Goal: Information Seeking & Learning: Learn about a topic

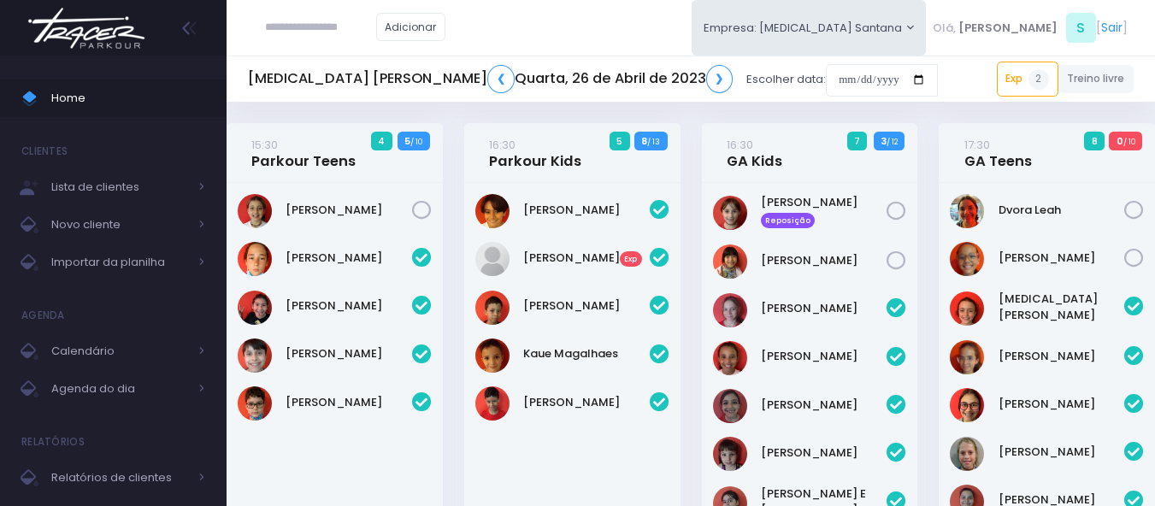
click at [116, 33] on img at bounding box center [86, 28] width 130 height 60
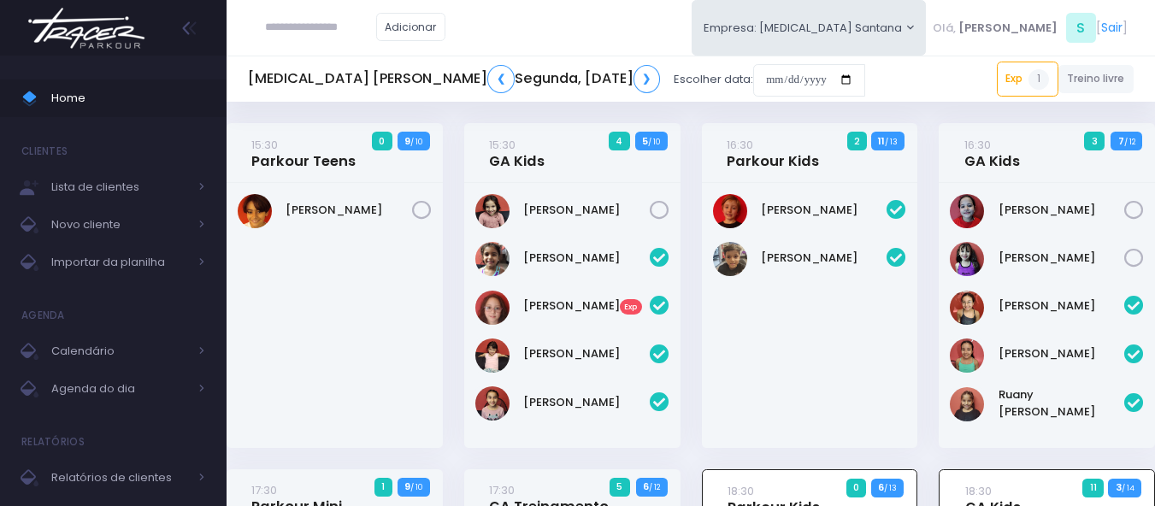
scroll to position [470, 0]
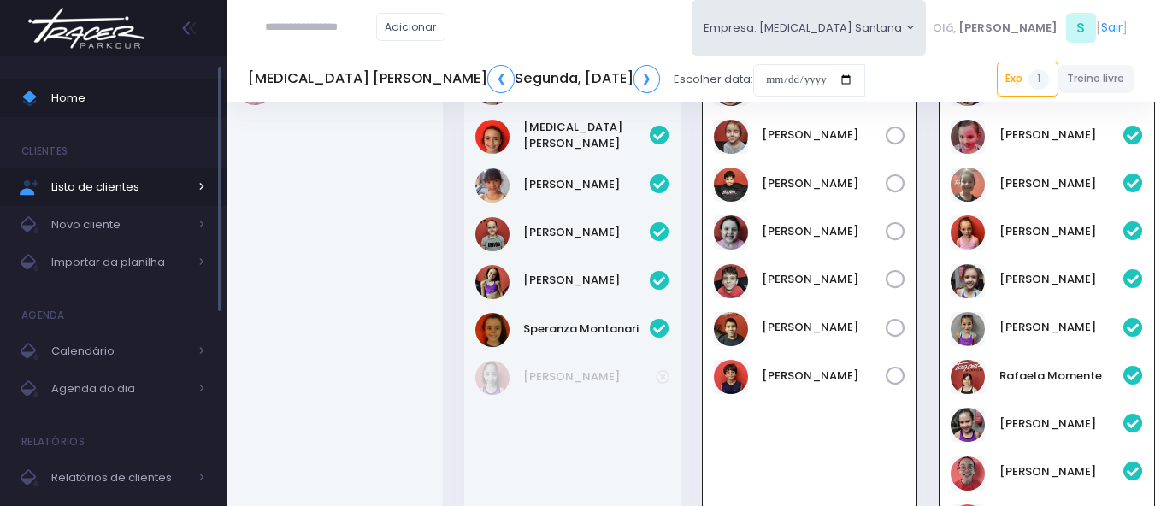
click at [86, 178] on span "Lista de clientes" at bounding box center [119, 187] width 137 height 22
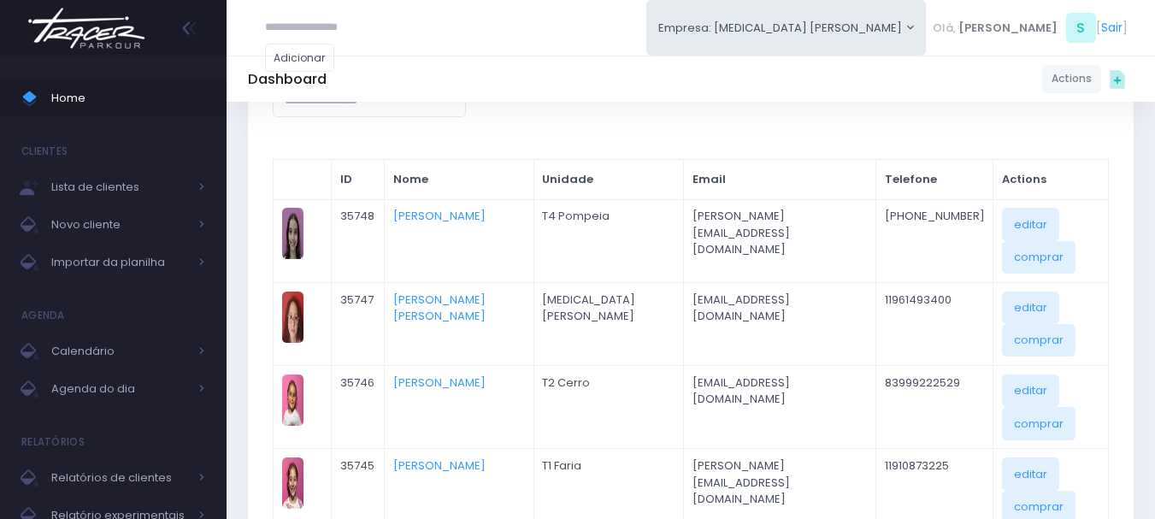
scroll to position [171, 0]
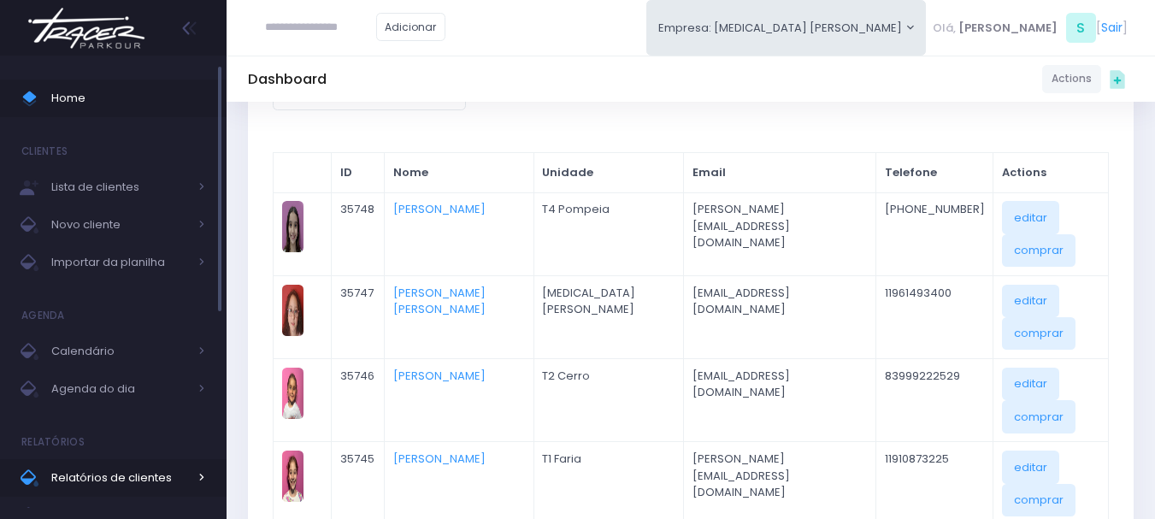
click at [124, 474] on span "Relatórios de clientes" at bounding box center [119, 478] width 137 height 22
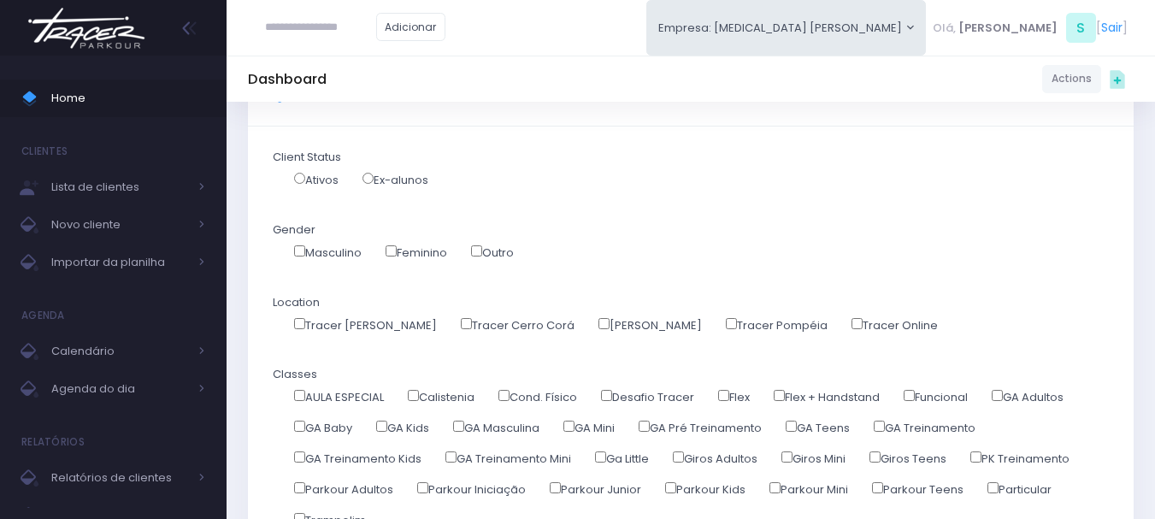
scroll to position [171, 0]
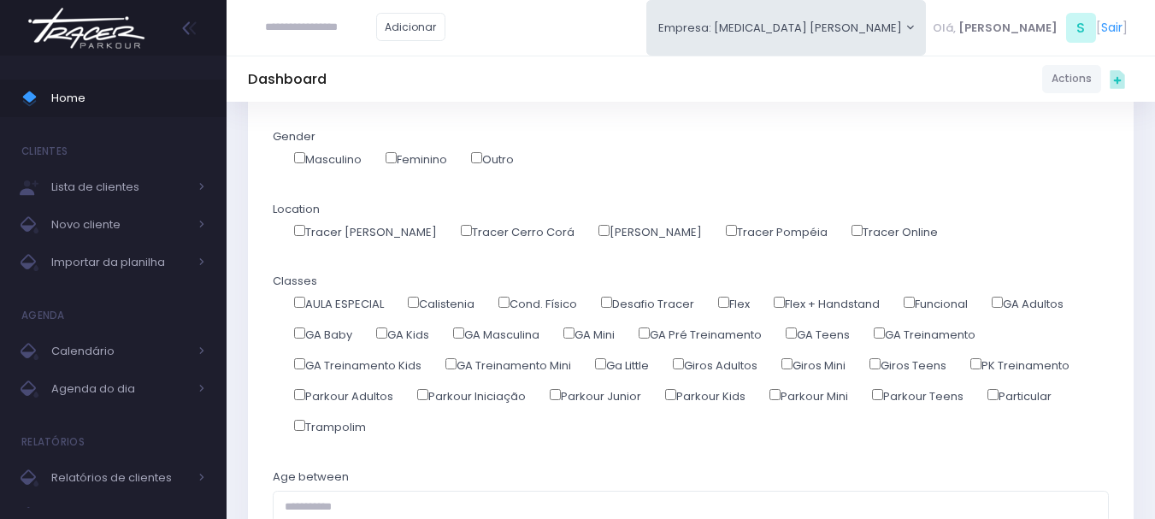
click at [461, 235] on label "Tracer Cerro Corá" at bounding box center [518, 232] width 114 height 17
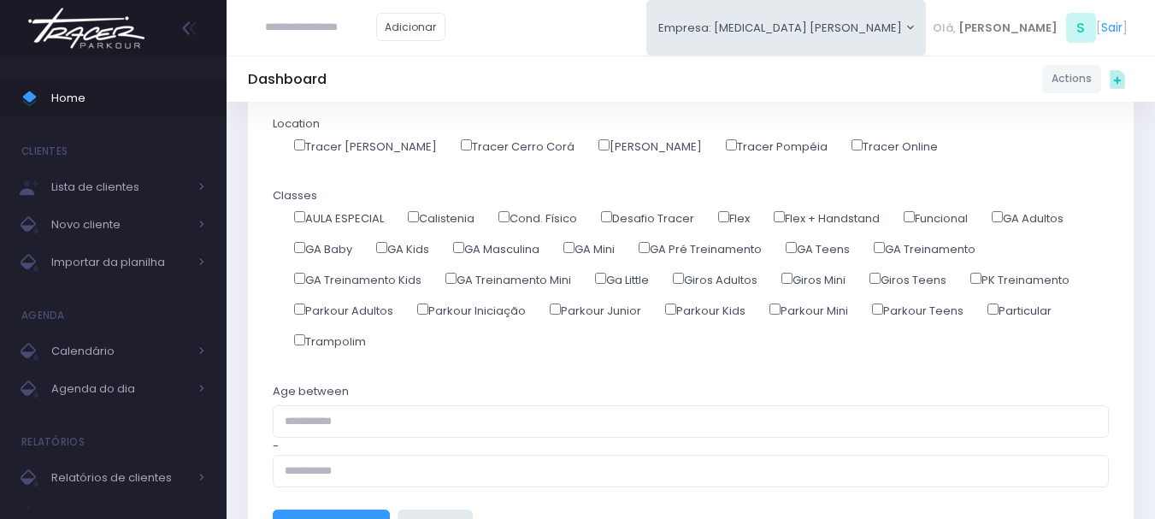
click at [782, 316] on label "Parkour Mini" at bounding box center [809, 311] width 79 height 17
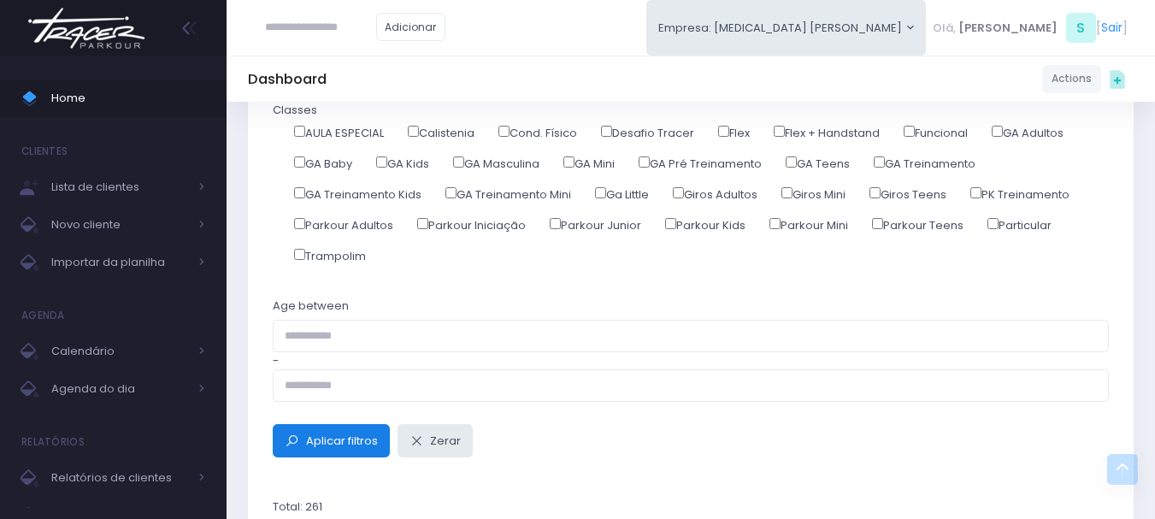
click at [273, 424] on button "Aplicar filtros" at bounding box center [331, 440] width 117 height 33
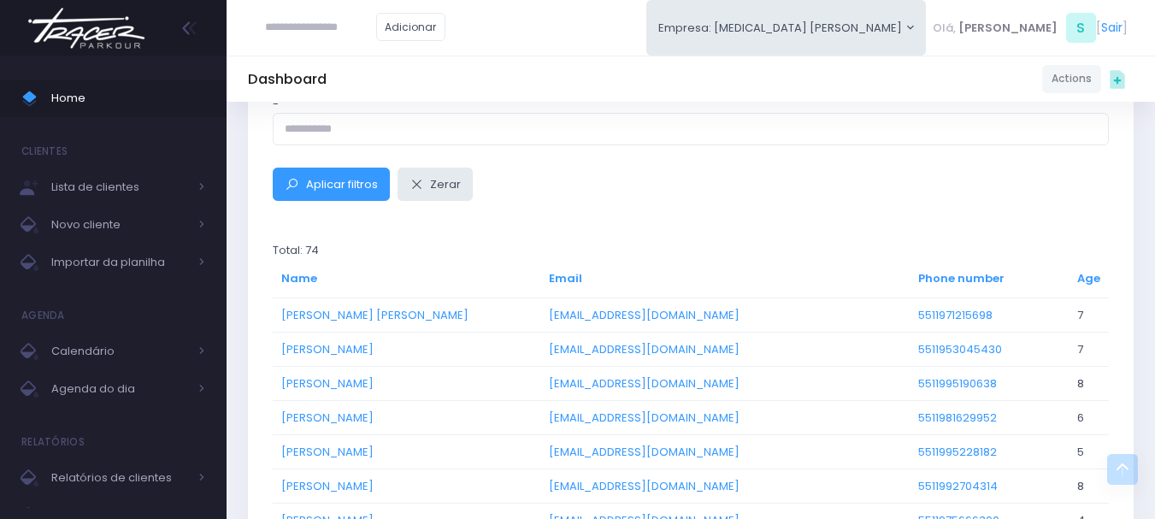
scroll to position [684, 0]
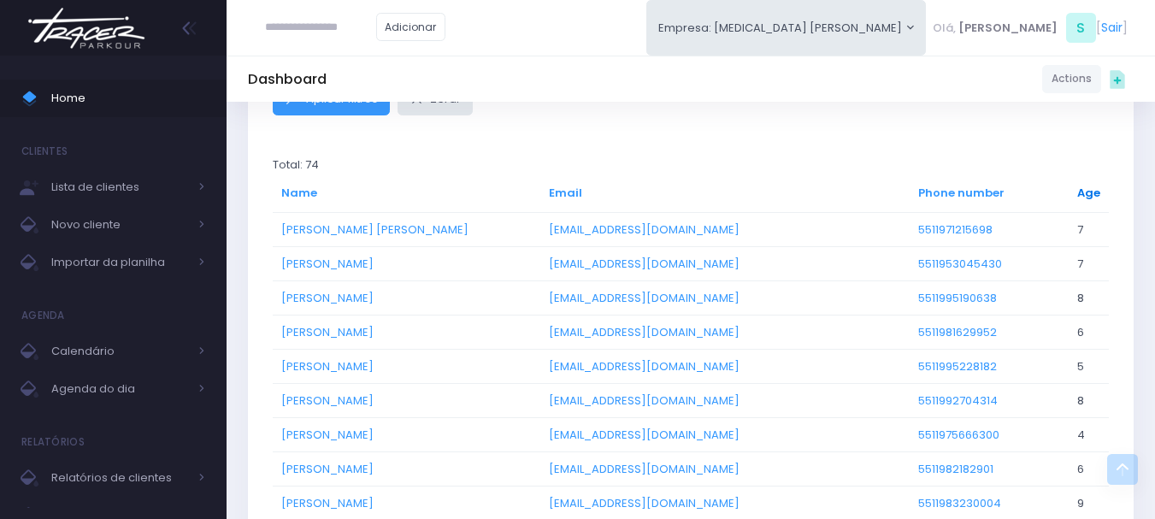
click at [1081, 198] on link "Age" at bounding box center [1089, 193] width 23 height 16
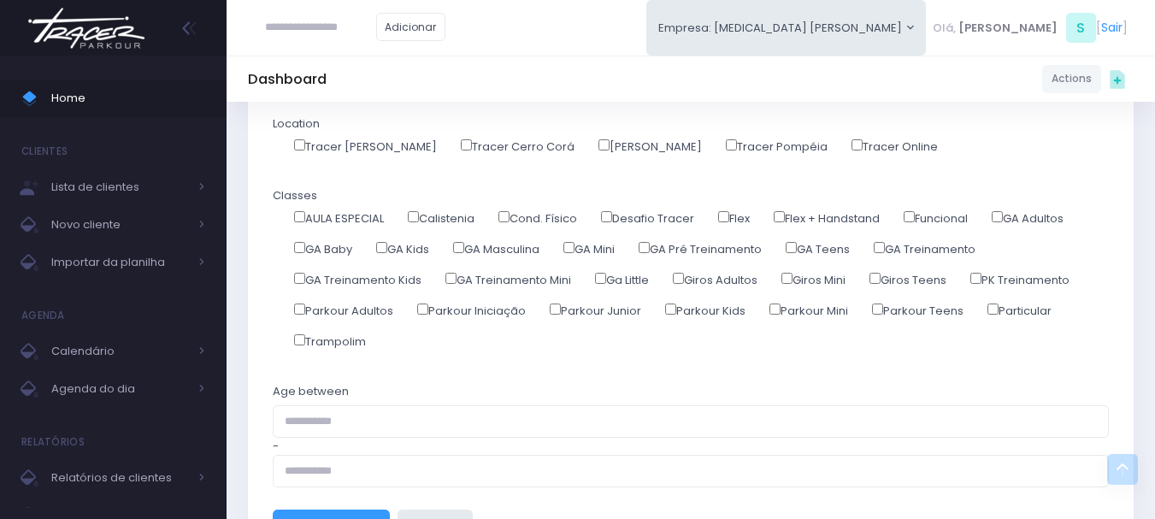
scroll to position [342, 0]
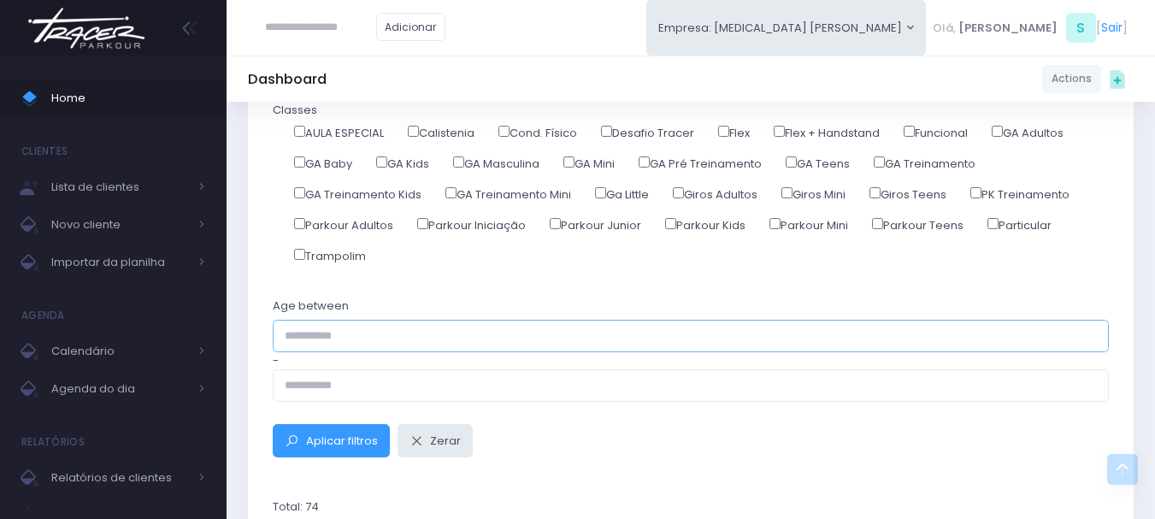
click at [399, 345] on input "text" at bounding box center [691, 336] width 836 height 33
click at [395, 340] on input "text" at bounding box center [691, 336] width 836 height 33
type input "*"
click at [317, 441] on span "Aplicar filtros" at bounding box center [342, 441] width 72 height 16
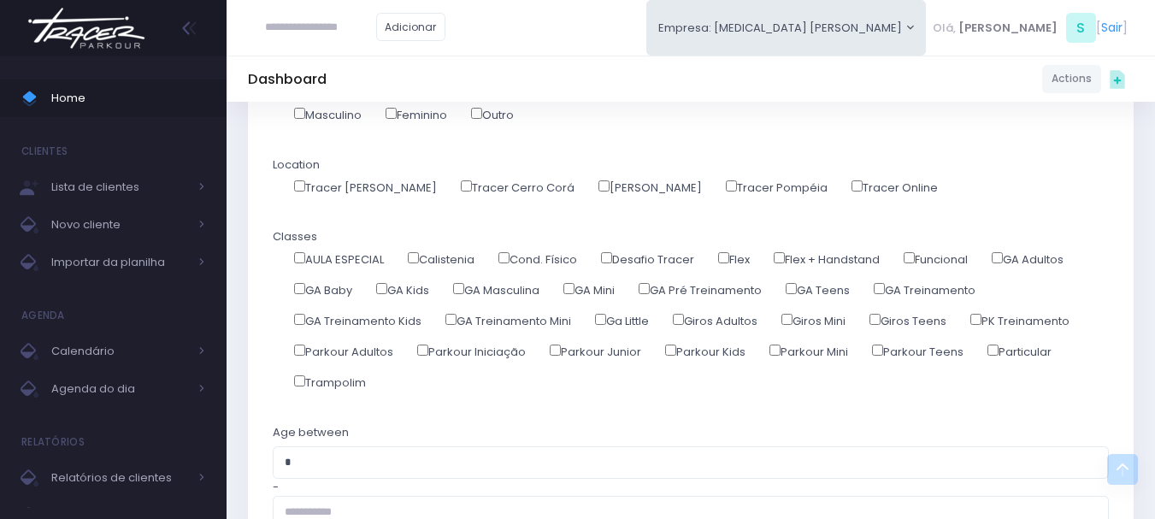
scroll to position [342, 0]
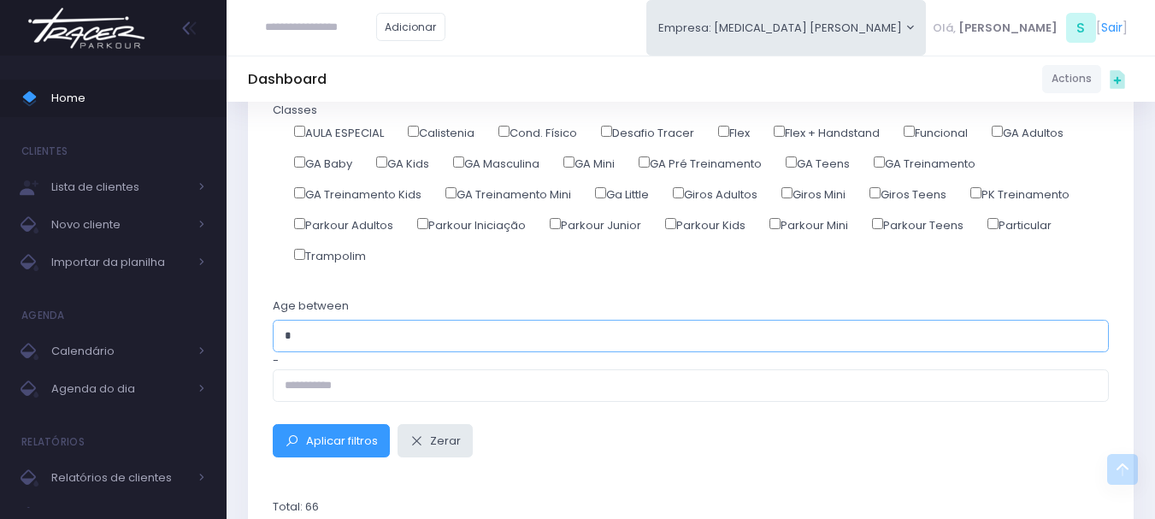
click at [490, 332] on input "*" at bounding box center [691, 336] width 836 height 33
click at [443, 387] on input "text" at bounding box center [691, 385] width 836 height 33
type input "*"
click at [434, 338] on input "text" at bounding box center [691, 336] width 836 height 33
type input "*"
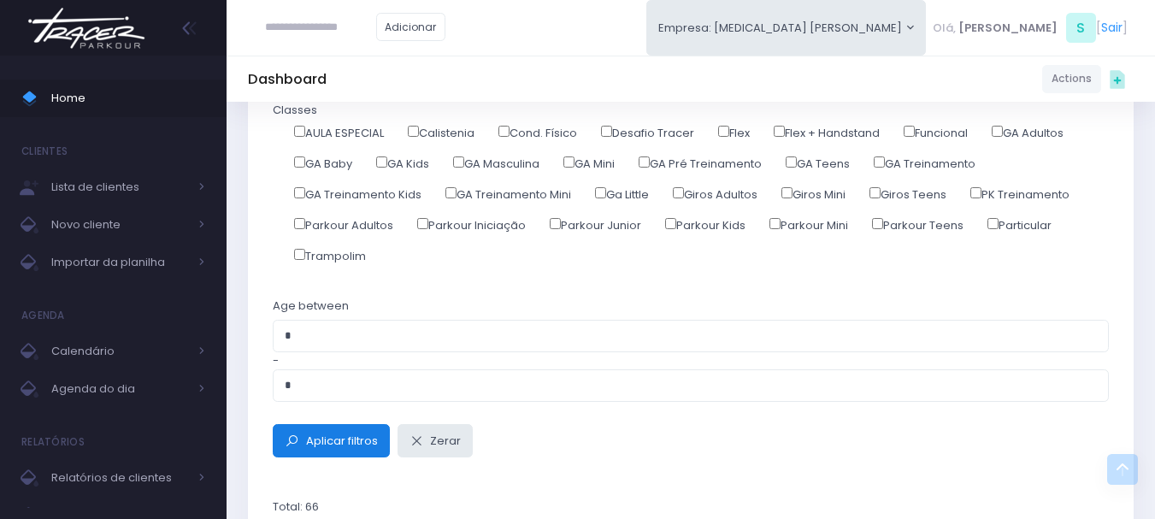
click at [305, 440] on span "Aplicar filtros" at bounding box center [331, 441] width 93 height 16
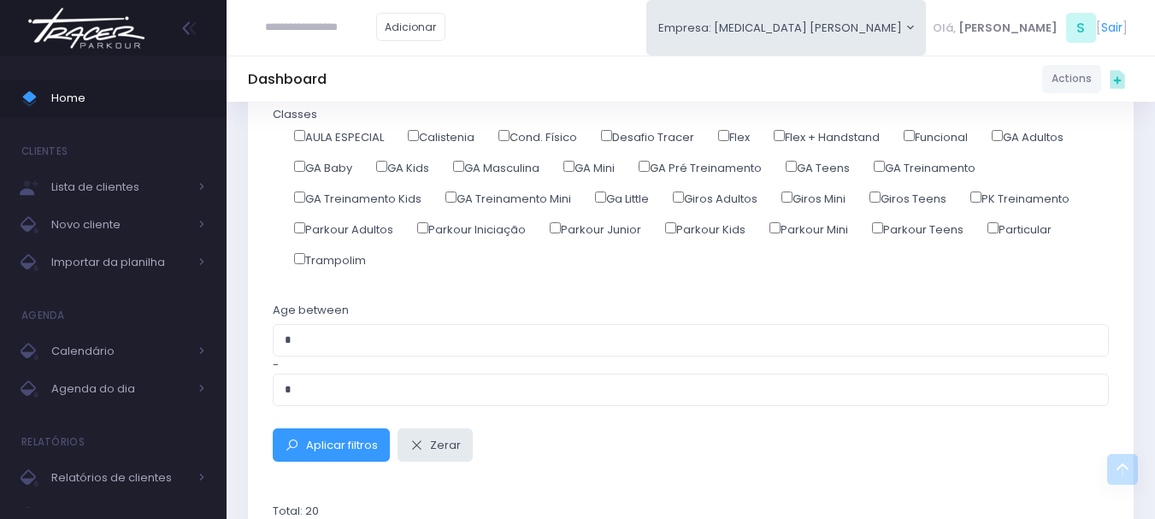
scroll to position [342, 0]
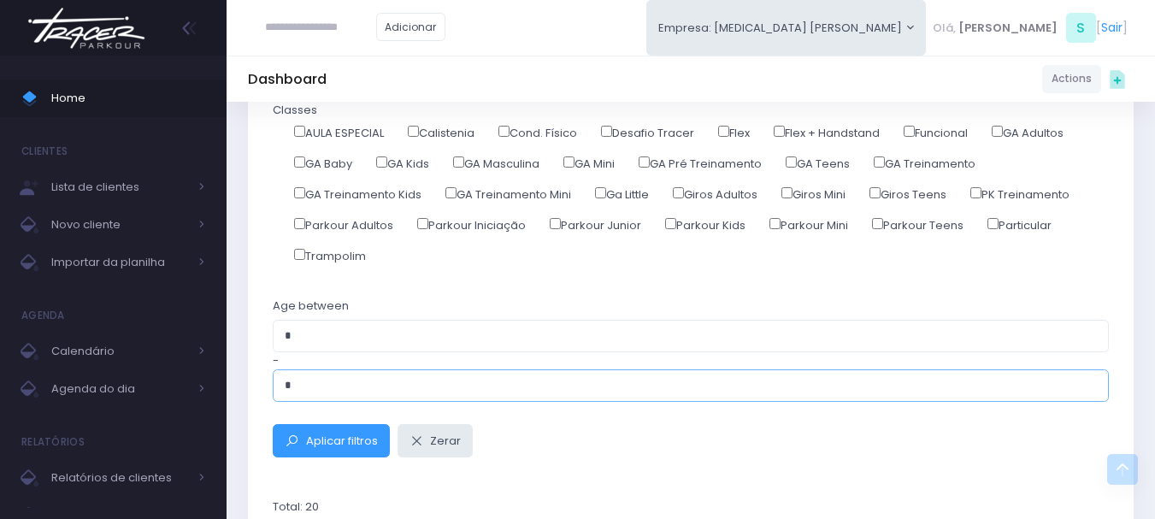
click at [389, 385] on input "*" at bounding box center [691, 385] width 836 height 33
type input "*"
click at [273, 424] on button "Aplicar filtros" at bounding box center [331, 440] width 117 height 33
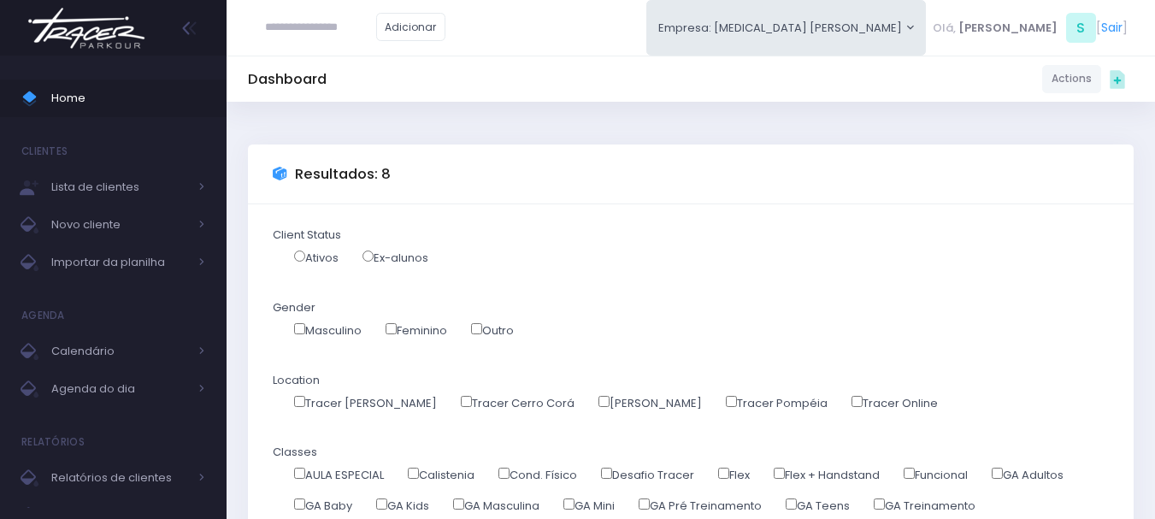
click at [113, 47] on img at bounding box center [86, 28] width 130 height 60
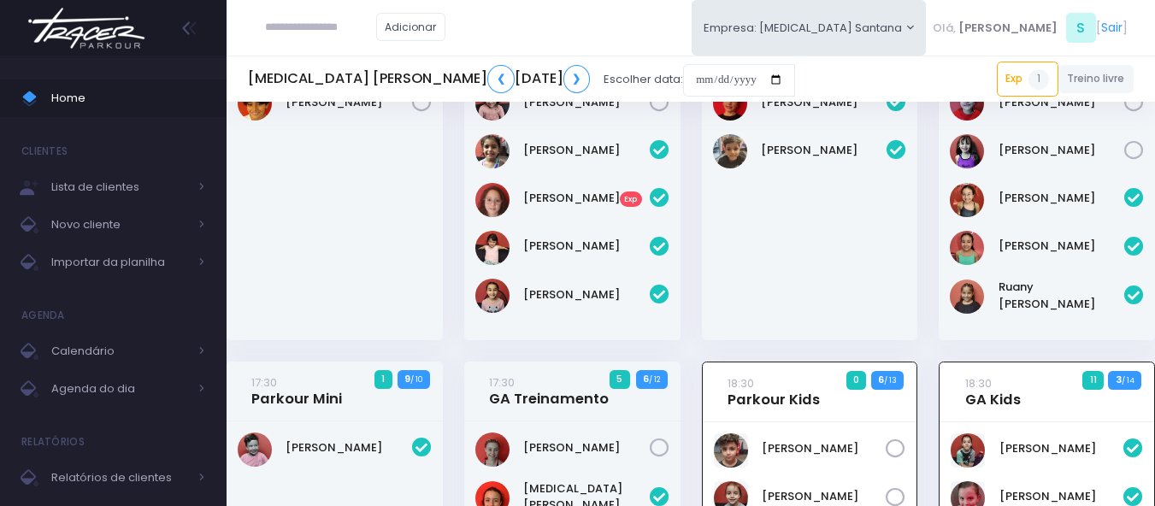
scroll to position [257, 0]
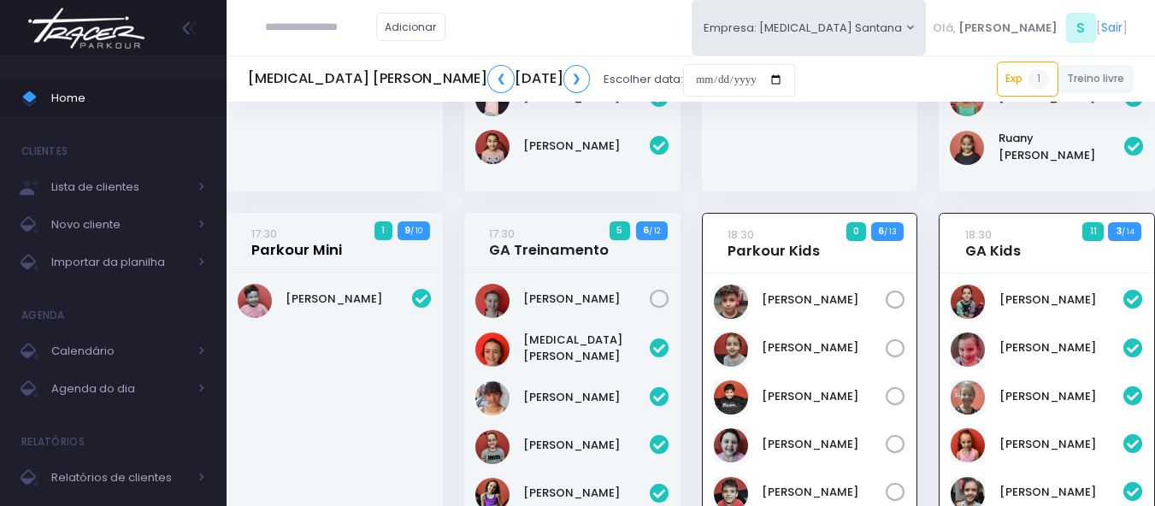
click at [297, 247] on link "17:30 Parkour Mini" at bounding box center [296, 242] width 91 height 34
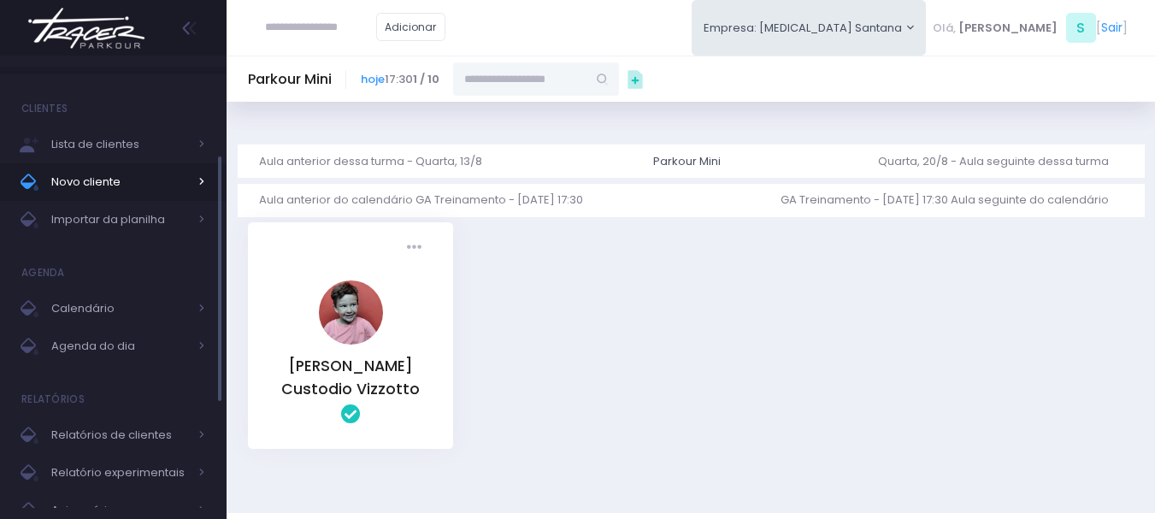
scroll to position [86, 0]
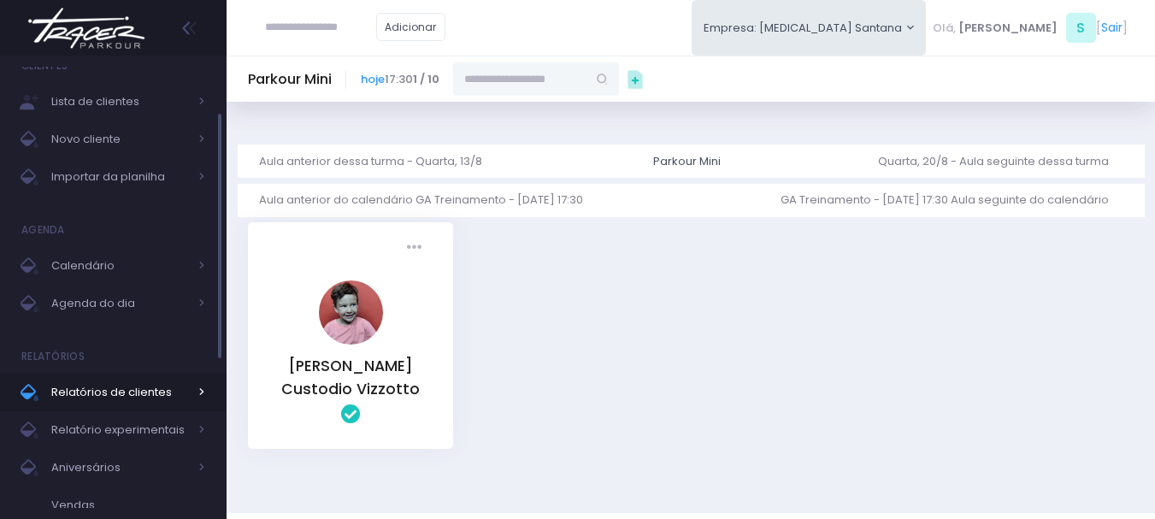
click at [123, 398] on span "Relatórios de clientes" at bounding box center [119, 392] width 137 height 22
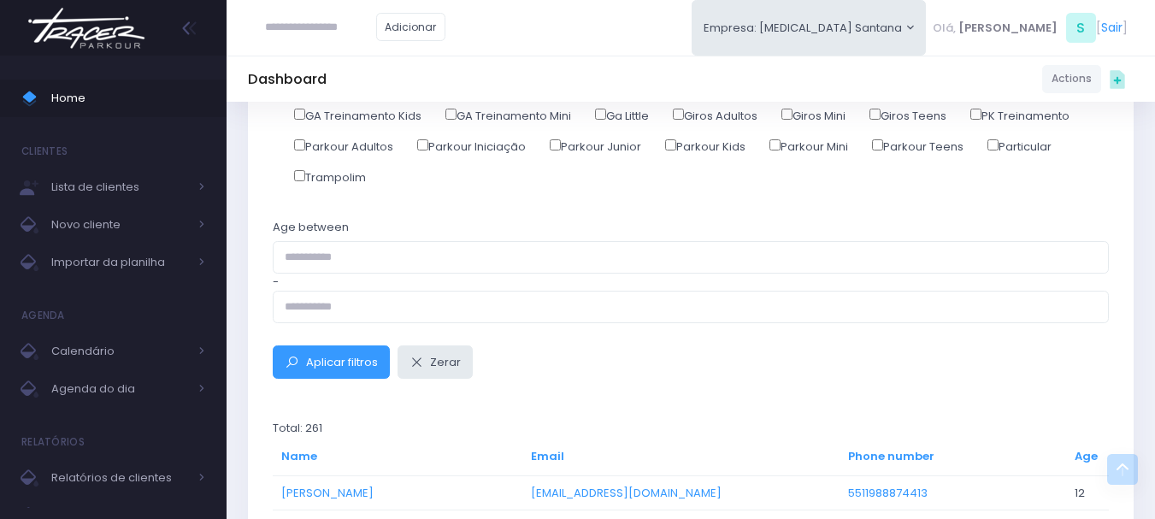
scroll to position [428, 0]
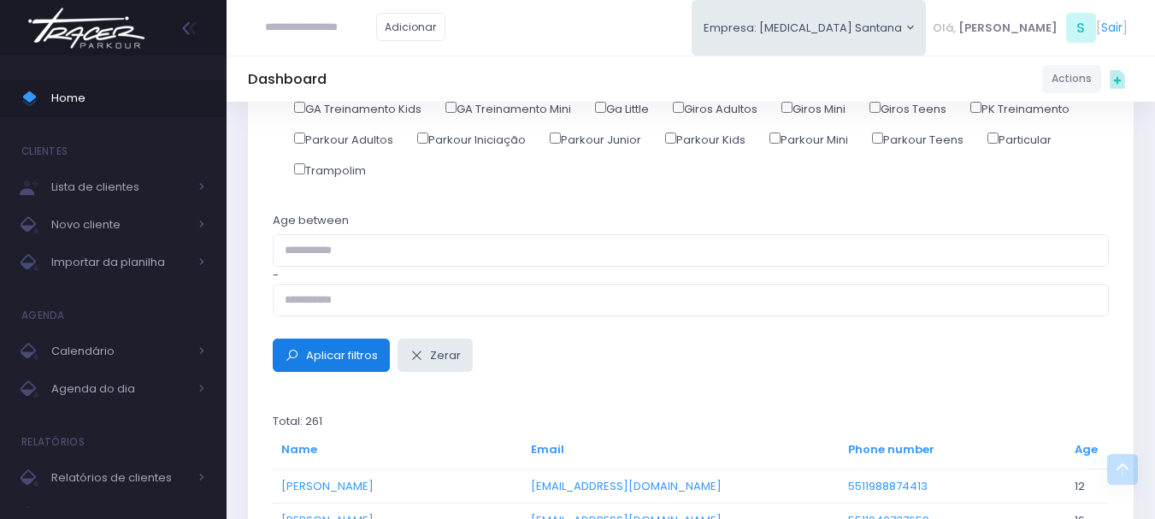
click at [319, 355] on span "Aplicar filtros" at bounding box center [342, 355] width 72 height 16
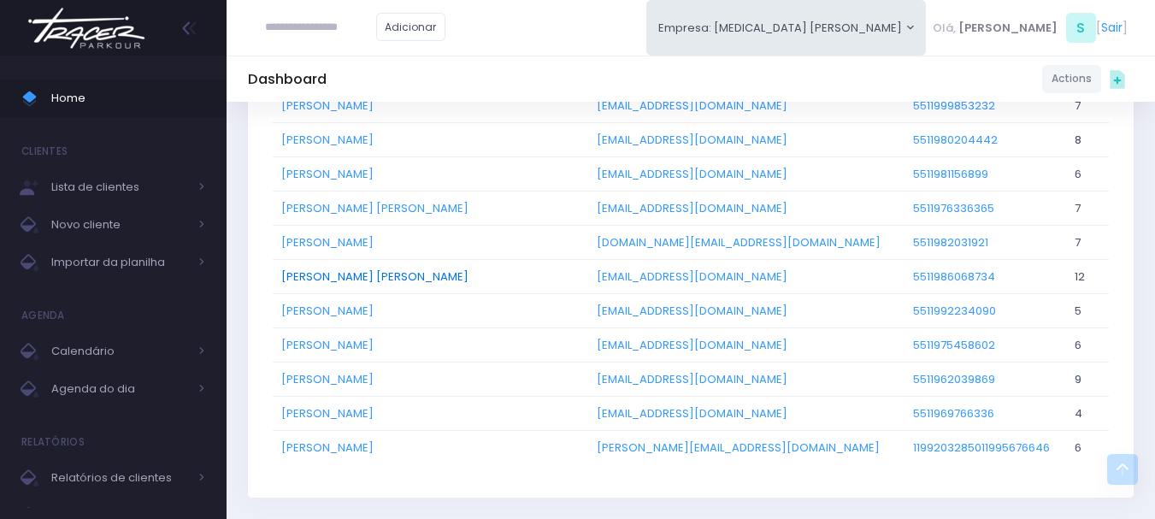
scroll to position [1112, 0]
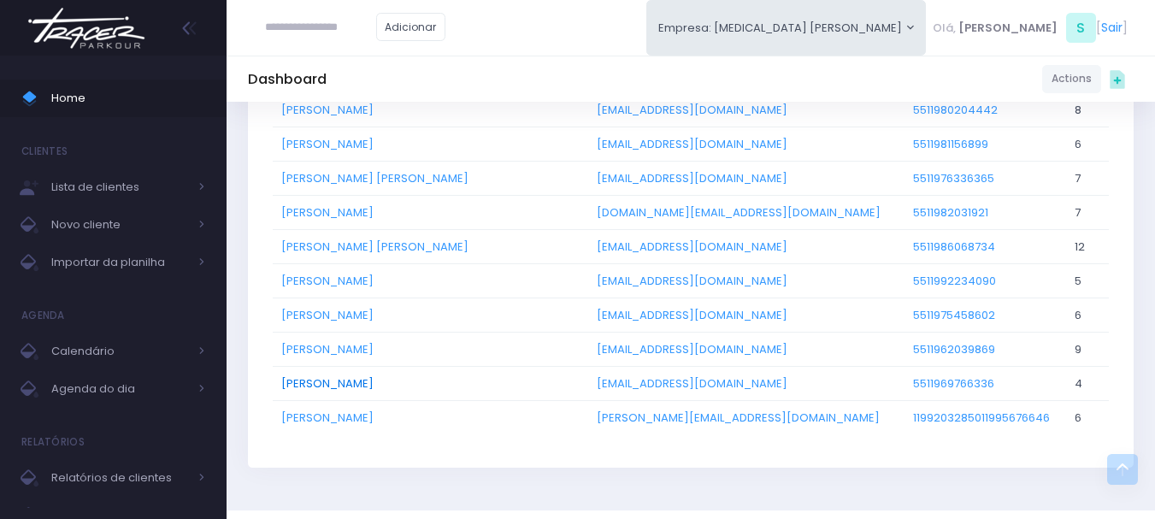
click at [326, 382] on link "Theodoro Tarcitano" at bounding box center [327, 383] width 92 height 16
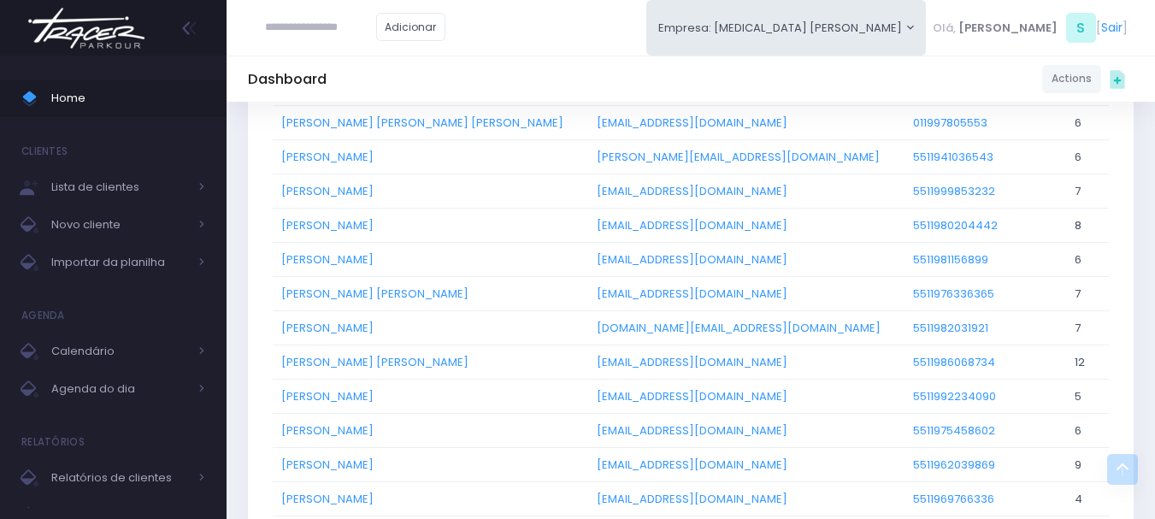
scroll to position [1026, 0]
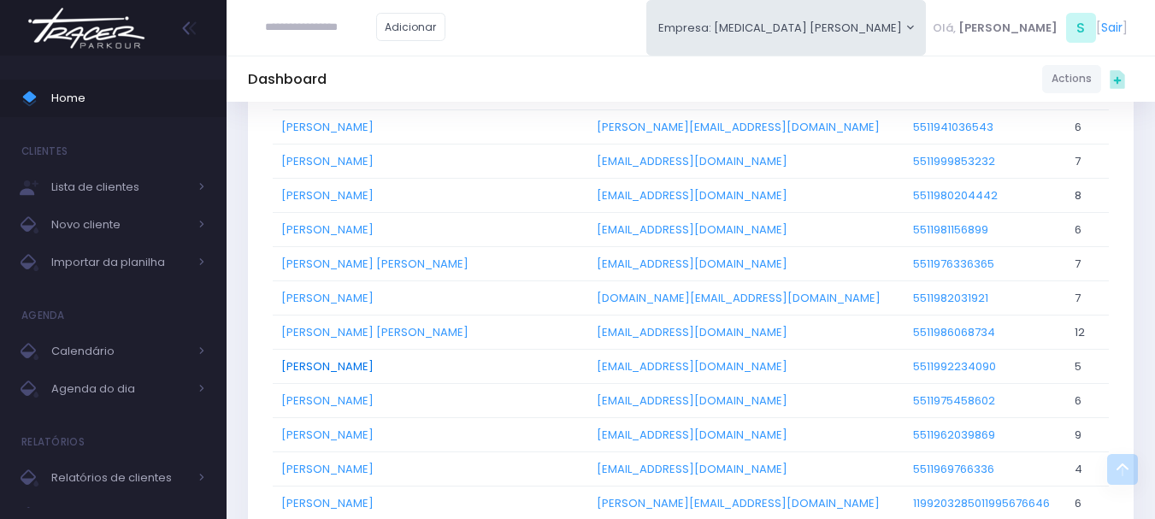
click at [350, 364] on link "Pedro Pereira Tercarioli" at bounding box center [327, 366] width 92 height 16
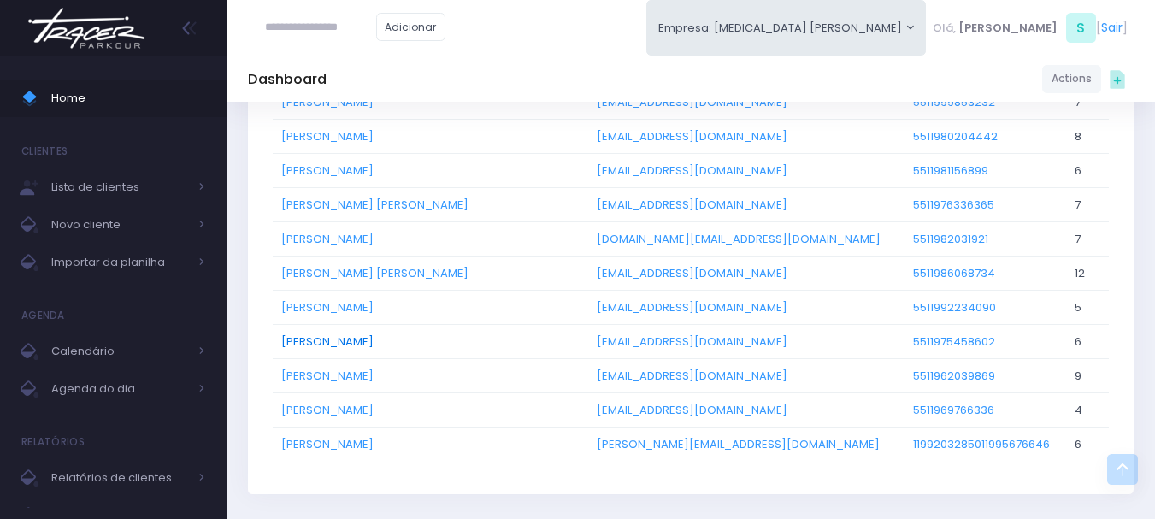
scroll to position [1112, 0]
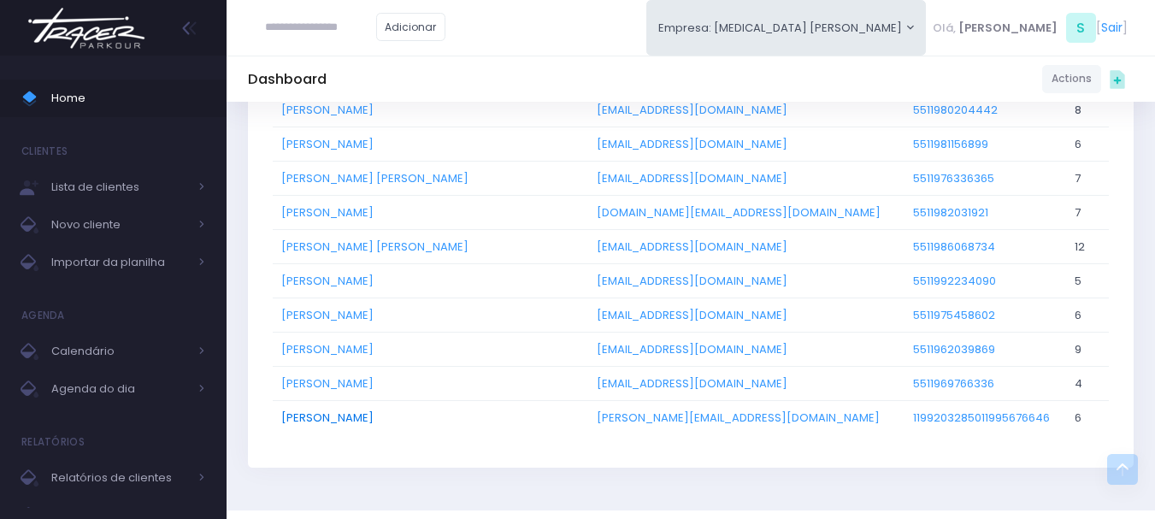
click at [371, 413] on link "Thomás Capovilla Rodrigues" at bounding box center [327, 418] width 92 height 16
click at [74, 54] on img at bounding box center [86, 28] width 130 height 60
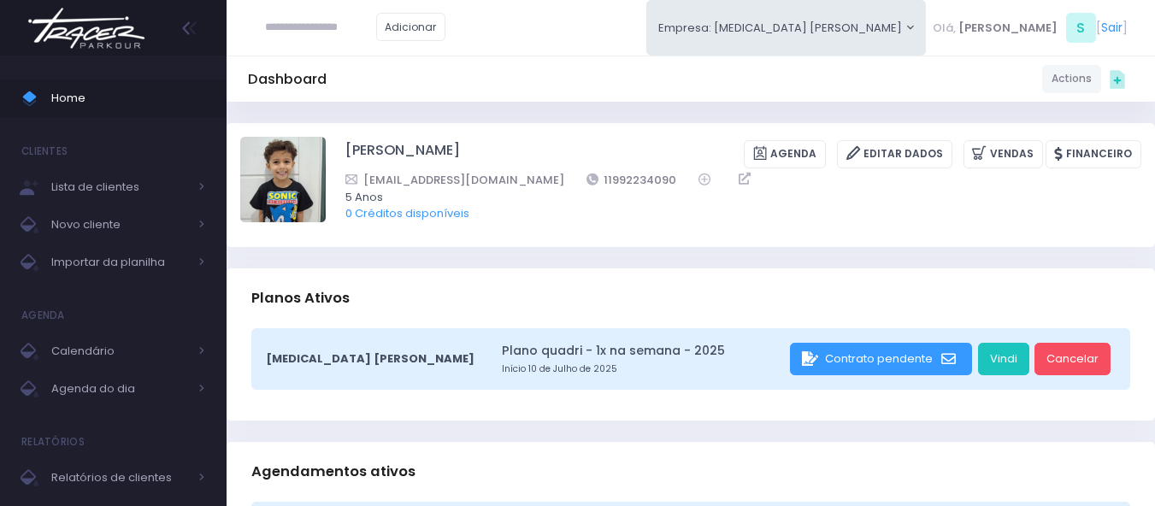
click at [476, 67] on div "Dashboard Actions Choose Label: Customer Partner Suplier Member Staff Add new" at bounding box center [691, 78] width 929 height 33
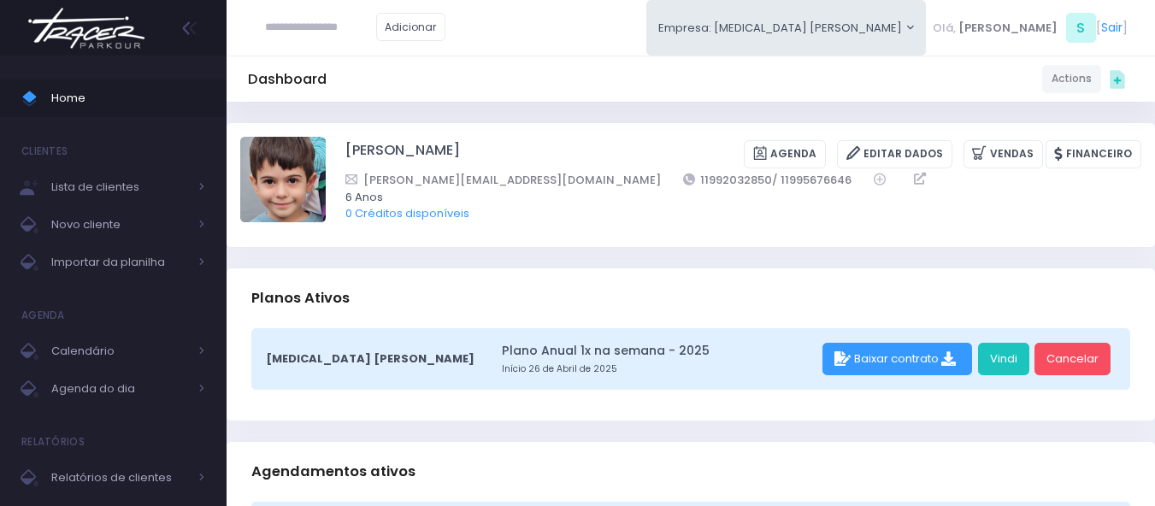
click at [86, 27] on img at bounding box center [86, 28] width 130 height 60
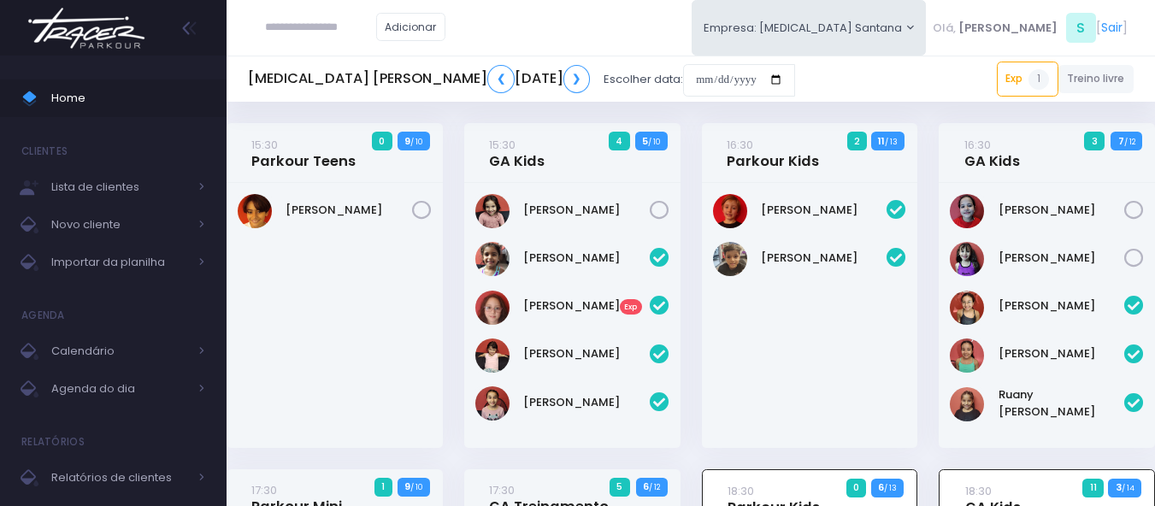
scroll to position [470, 0]
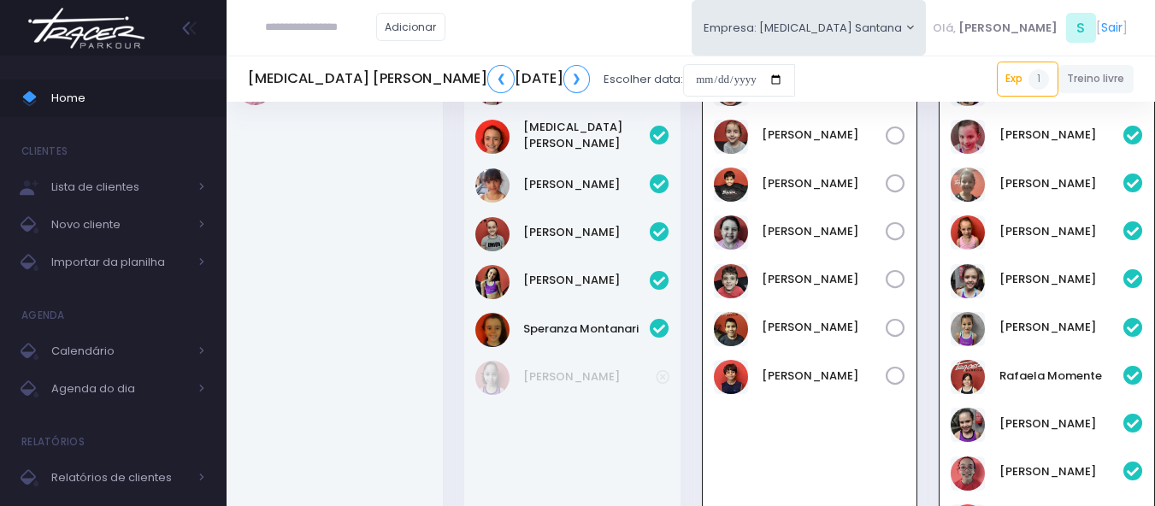
click at [85, 23] on img at bounding box center [86, 28] width 130 height 60
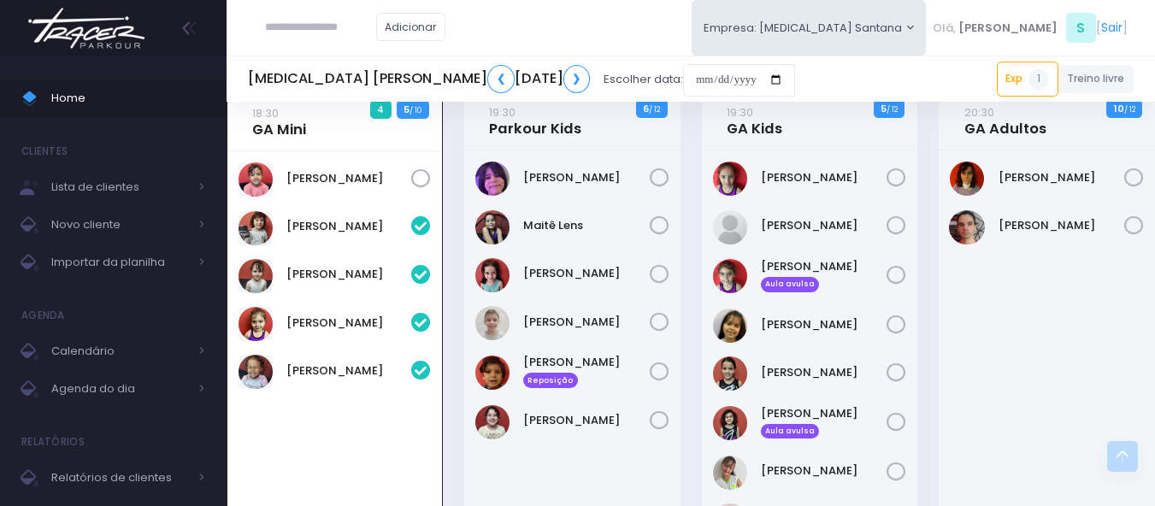
scroll to position [983, 0]
